Goal: Transaction & Acquisition: Subscribe to service/newsletter

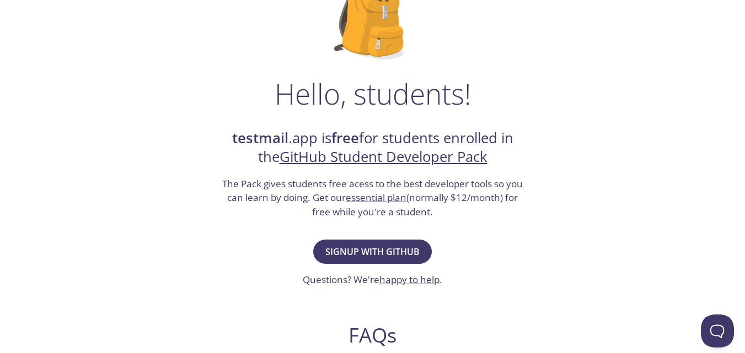
scroll to position [165, 0]
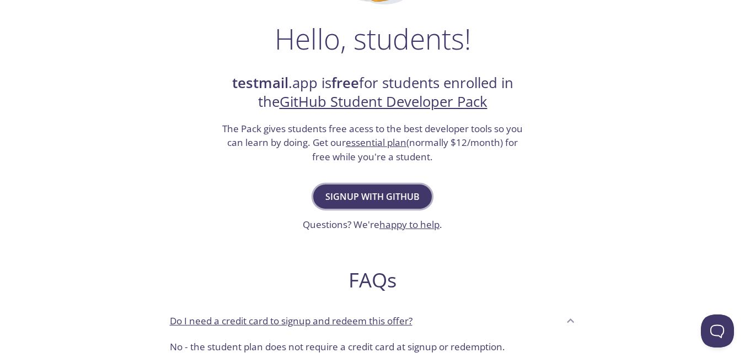
click at [363, 191] on span "Signup with GitHub" at bounding box center [372, 196] width 94 height 15
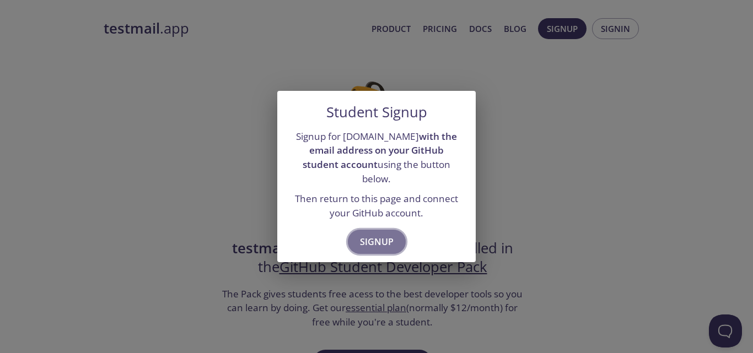
click at [383, 234] on span "Signup" at bounding box center [377, 241] width 34 height 15
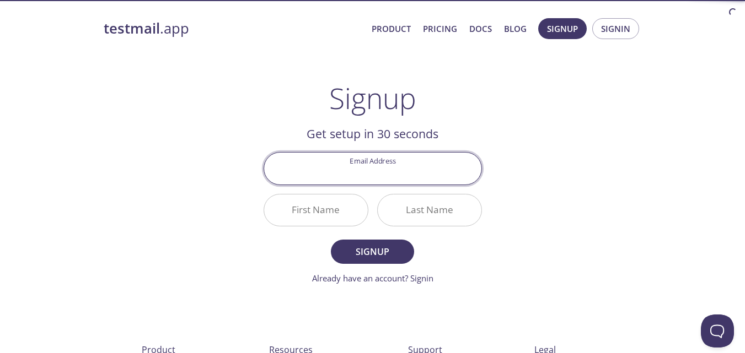
click at [366, 174] on input "Email Address" at bounding box center [372, 168] width 217 height 31
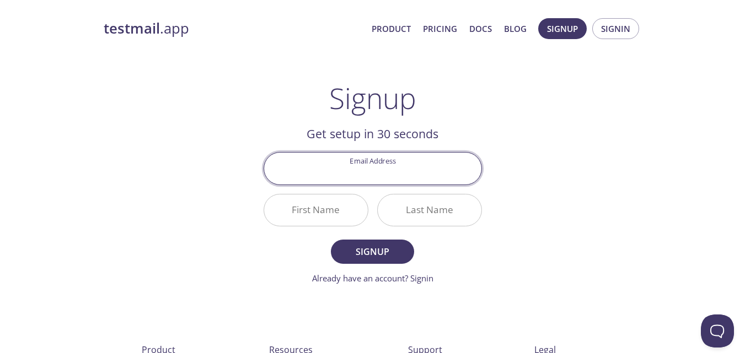
click at [343, 177] on input "Email Address" at bounding box center [372, 168] width 217 height 31
type input "723894"
click at [330, 206] on input "First Name" at bounding box center [316, 210] width 104 height 31
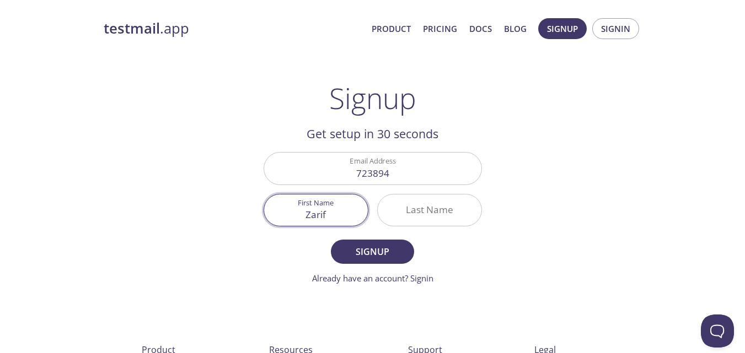
type input "Zarif"
click at [425, 211] on input "Last Name" at bounding box center [430, 210] width 104 height 31
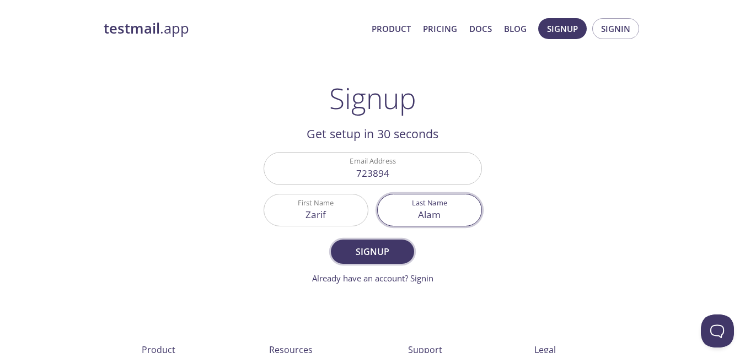
type input "Alam"
click at [364, 255] on span "Signup" at bounding box center [372, 251] width 58 height 15
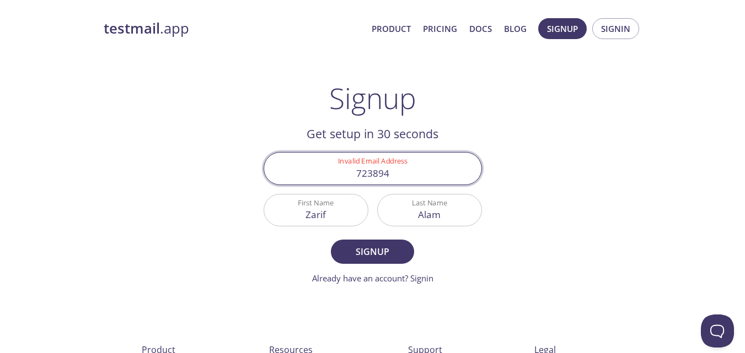
drag, startPoint x: 393, startPoint y: 173, endPoint x: 305, endPoint y: 172, distance: 88.2
click at [305, 172] on input "723894" at bounding box center [372, 168] width 217 height 31
click at [559, 176] on div "testmail .app Product Pricing Docs Blog Signup Signin Signup Get setup in 30 se…" at bounding box center [372, 264] width 564 height 506
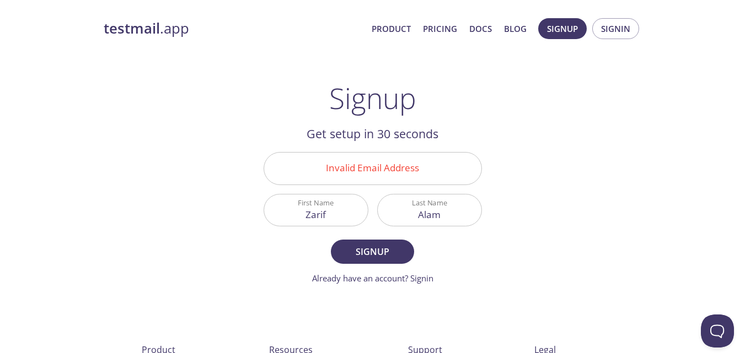
click at [391, 174] on input "Invalid Email Address" at bounding box center [372, 168] width 217 height 31
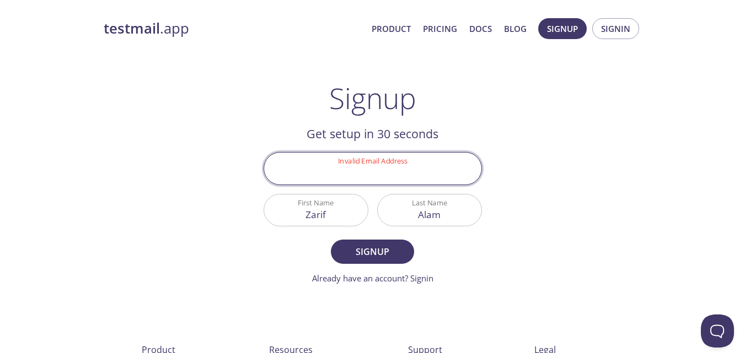
type input "[EMAIL_ADDRESS][DOMAIN_NAME]"
click at [374, 255] on span "Signup" at bounding box center [372, 251] width 58 height 15
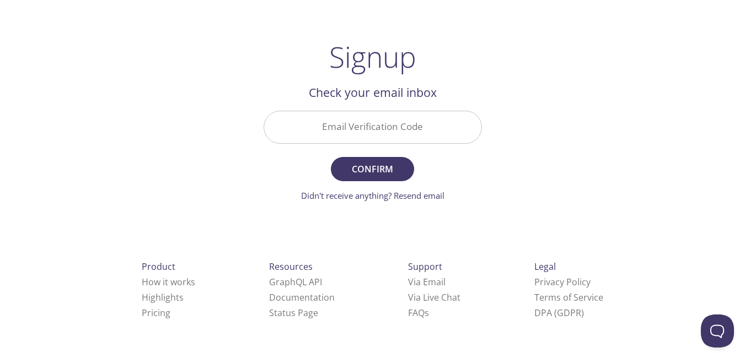
scroll to position [40, 0]
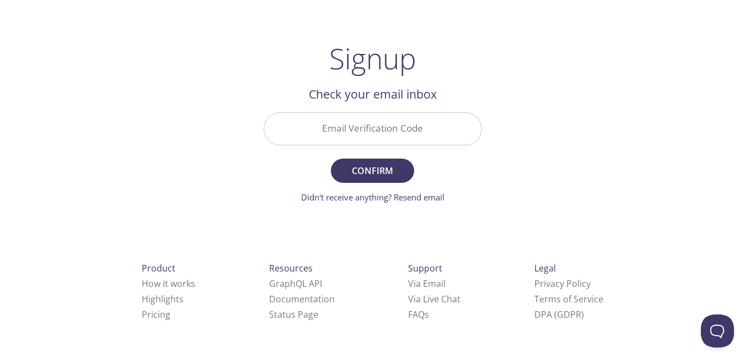
drag, startPoint x: 342, startPoint y: 131, endPoint x: 339, endPoint y: 141, distance: 10.5
click at [342, 131] on input "Email Verification Code" at bounding box center [372, 128] width 217 height 31
paste input "TH1CQE8"
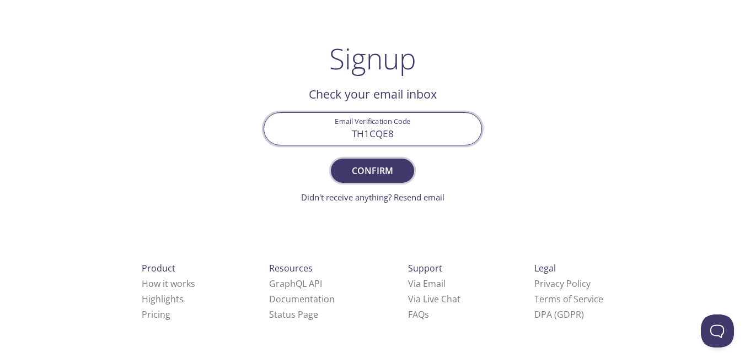
type input "TH1CQE8"
click at [386, 172] on span "Confirm" at bounding box center [372, 170] width 58 height 15
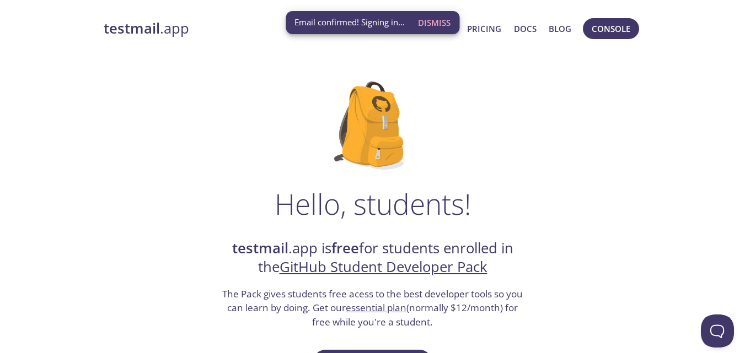
scroll to position [55, 0]
